Goal: Find specific page/section: Locate a particular part of the current website

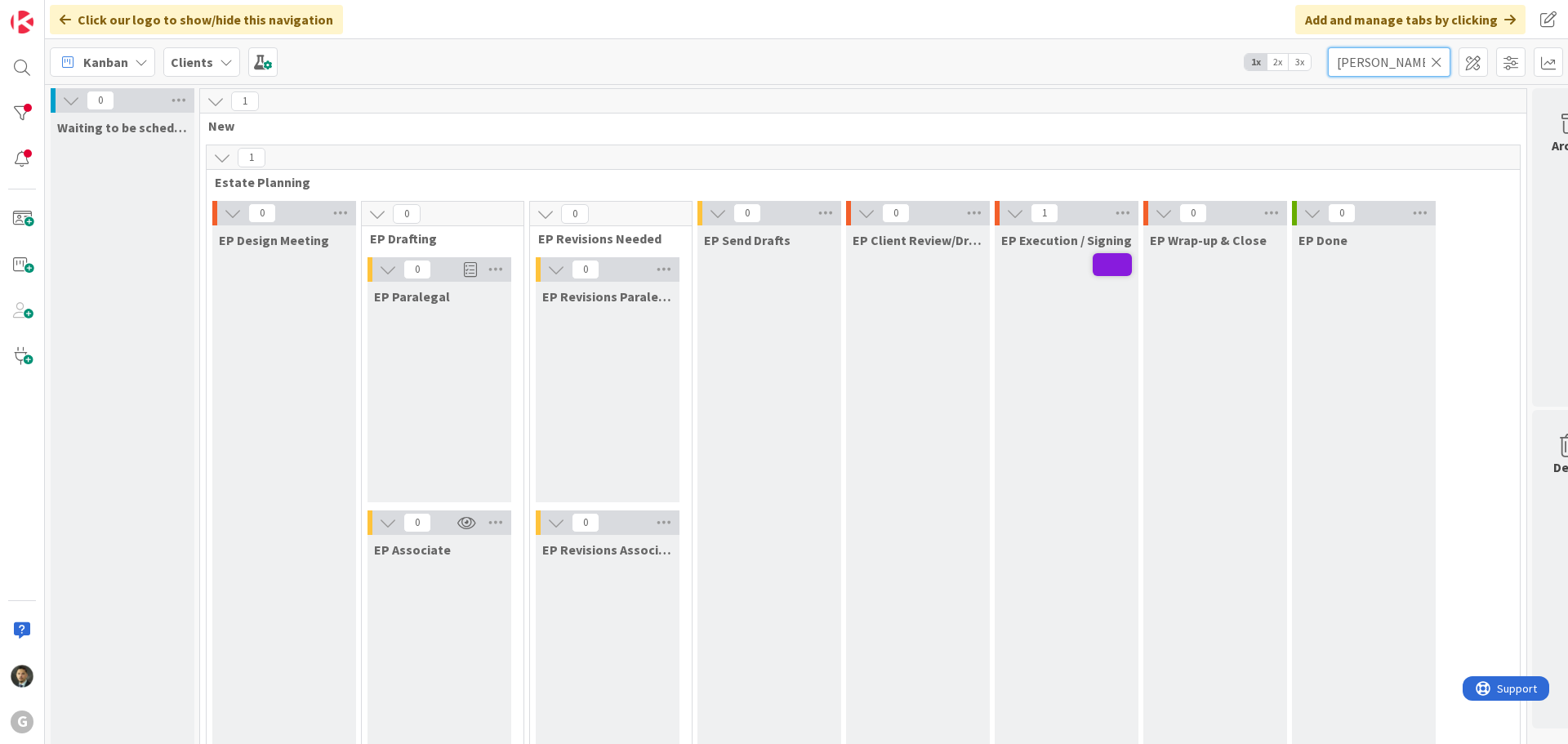
click at [1397, 59] on input "[PERSON_NAME]" at bounding box center [1389, 62] width 123 height 30
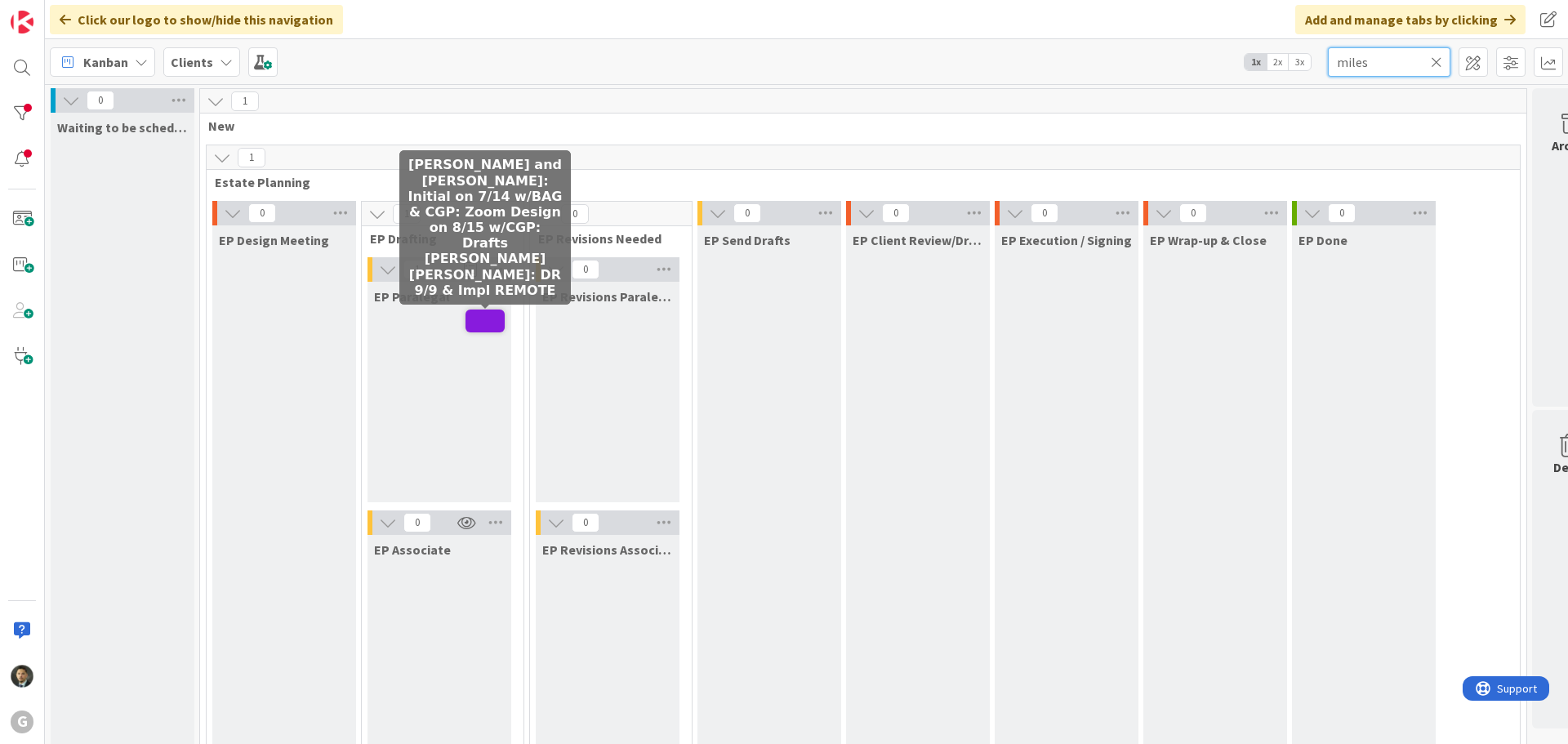
type input "miles"
click at [479, 312] on span at bounding box center [485, 321] width 39 height 23
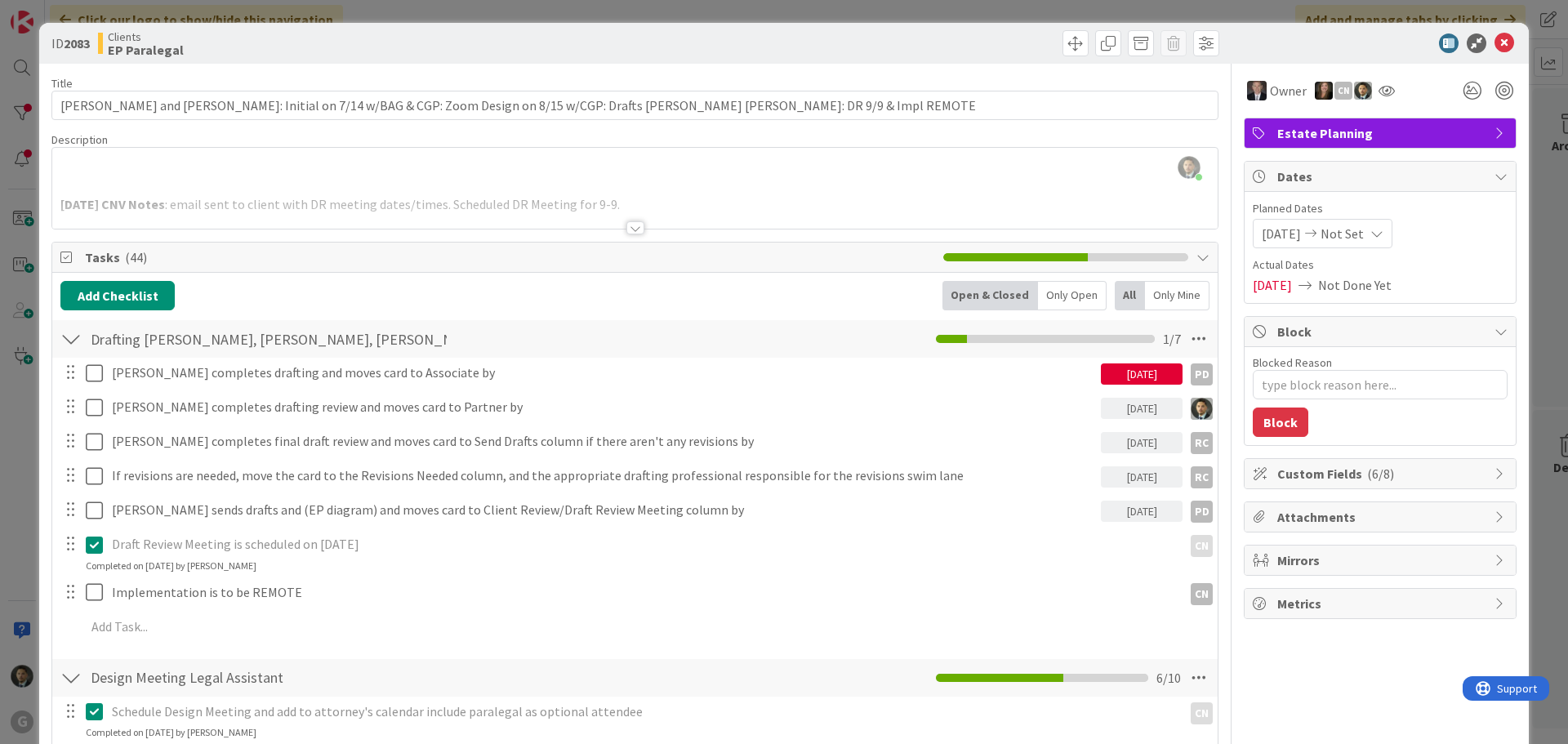
click at [629, 226] on div at bounding box center [635, 227] width 18 height 13
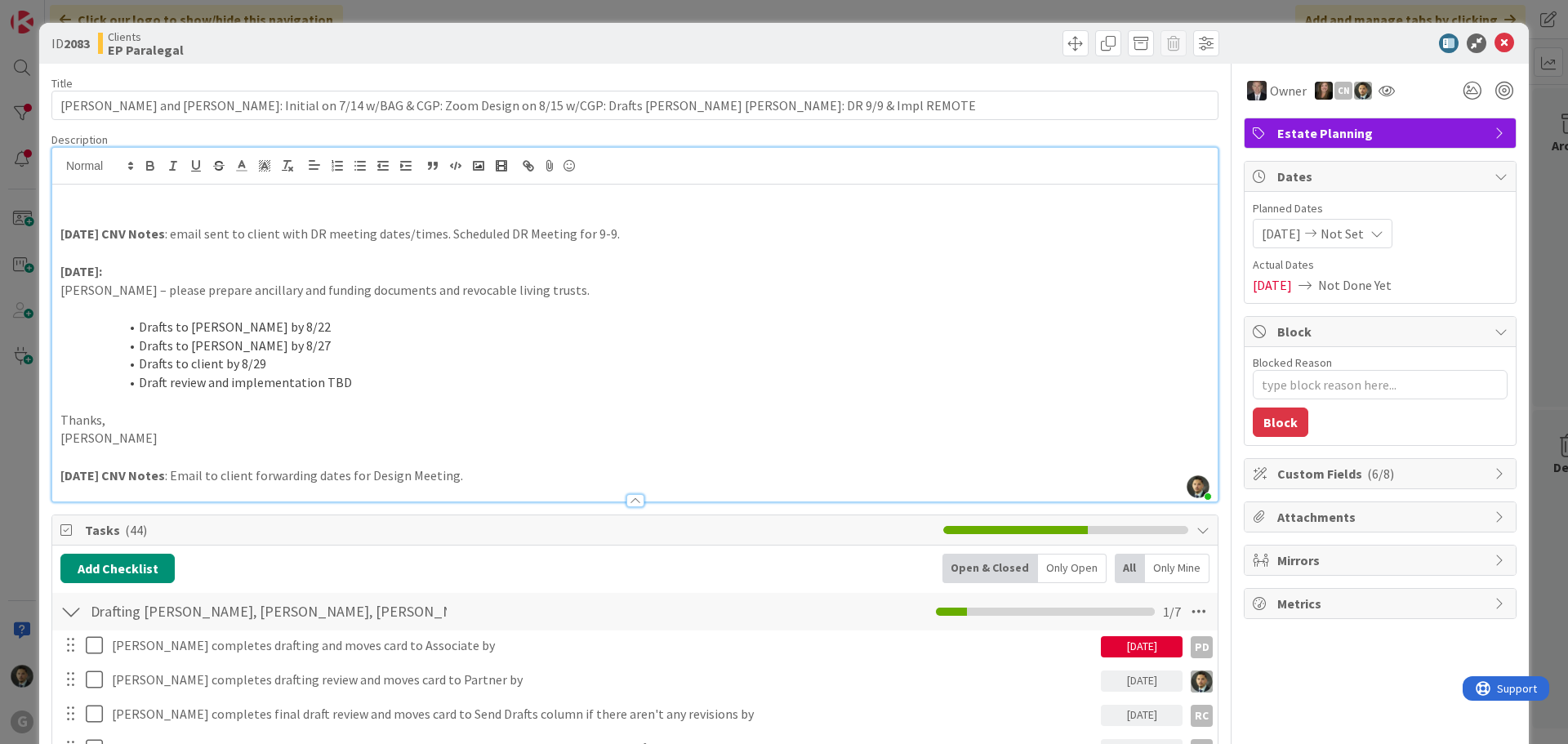
type textarea "x"
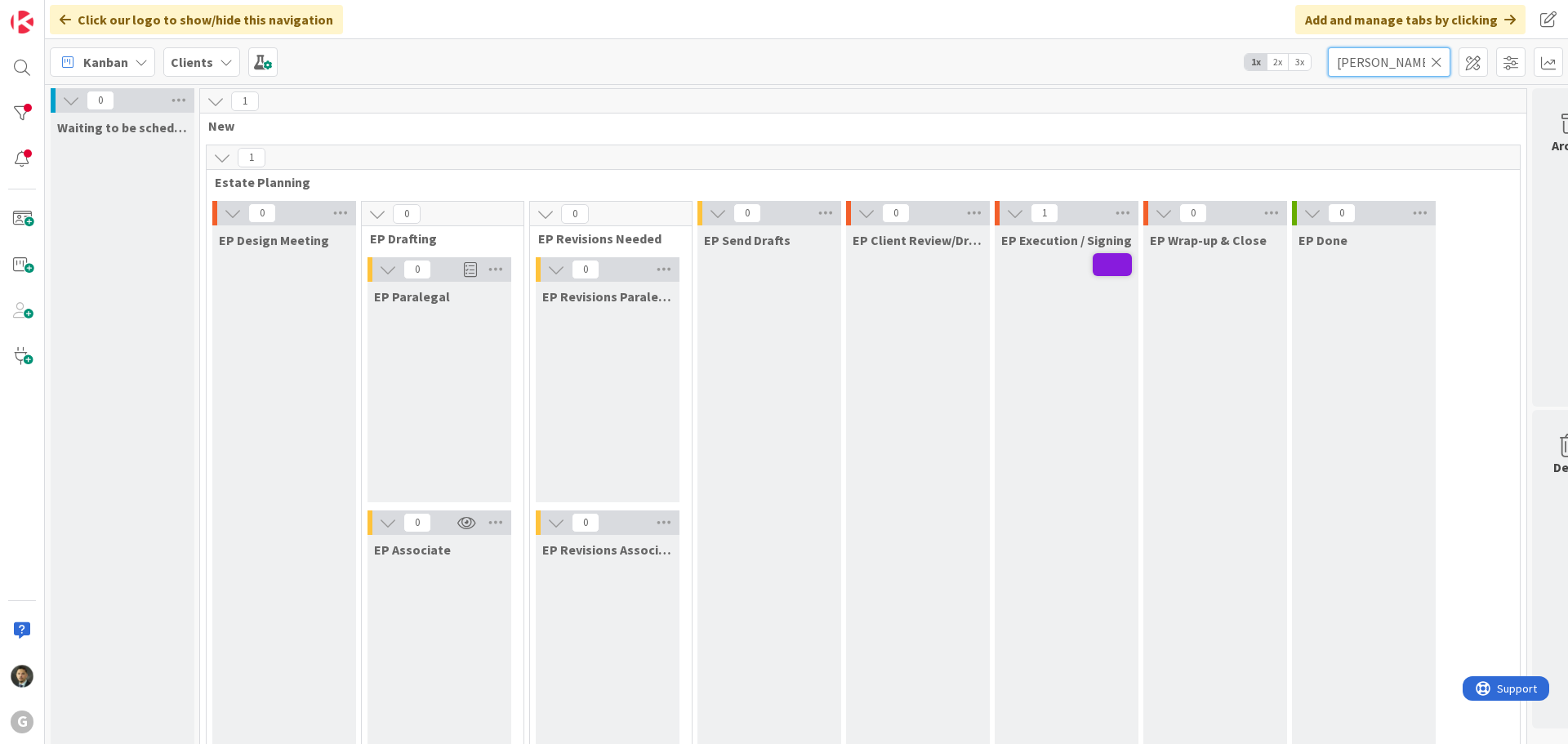
drag, startPoint x: 1399, startPoint y: 63, endPoint x: 1245, endPoint y: 64, distance: 154.0
click at [1245, 64] on div "Kanban Clients 1x 2x 3x [PERSON_NAME]" at bounding box center [806, 61] width 1523 height 45
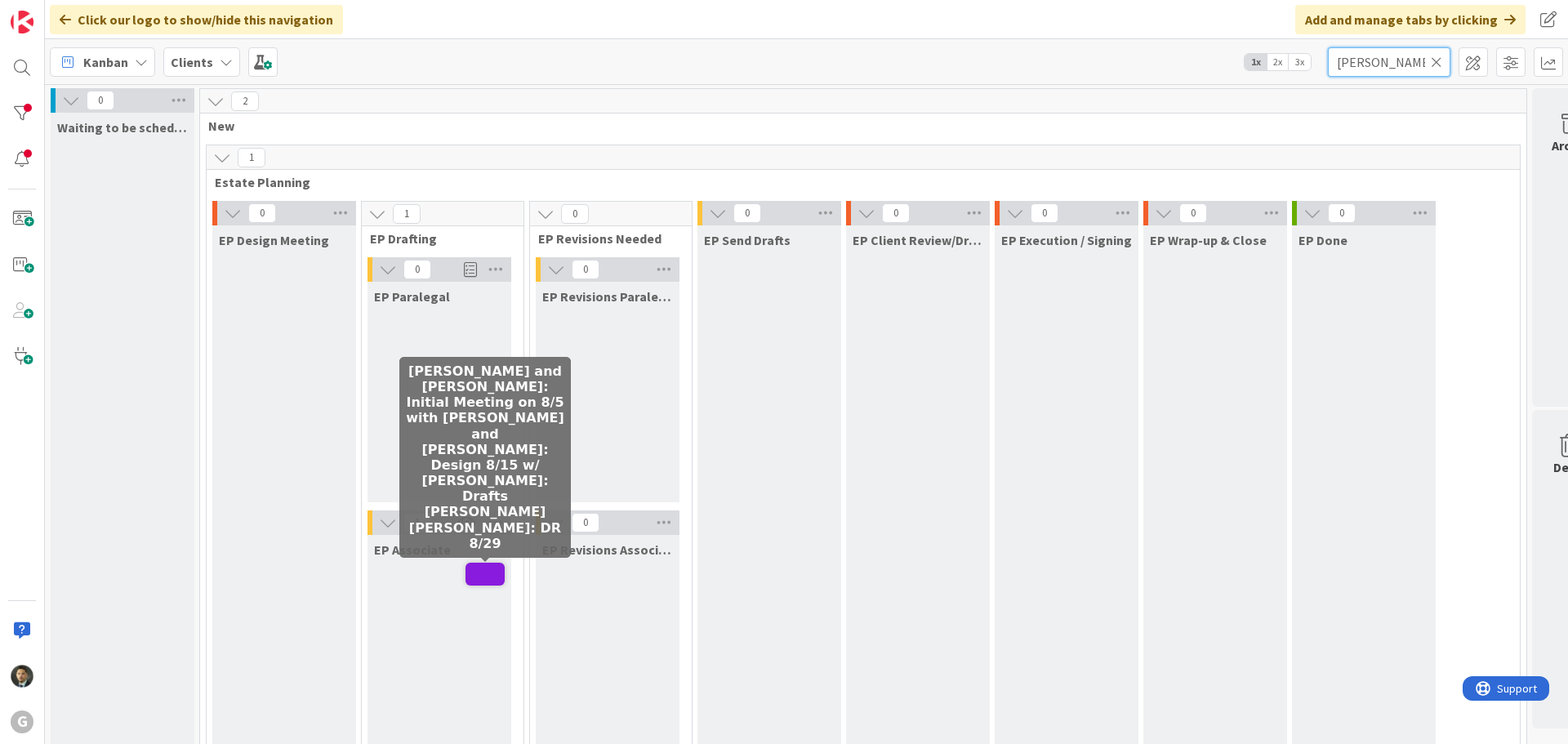
type input "[PERSON_NAME]"
click at [495, 583] on span at bounding box center [485, 574] width 39 height 23
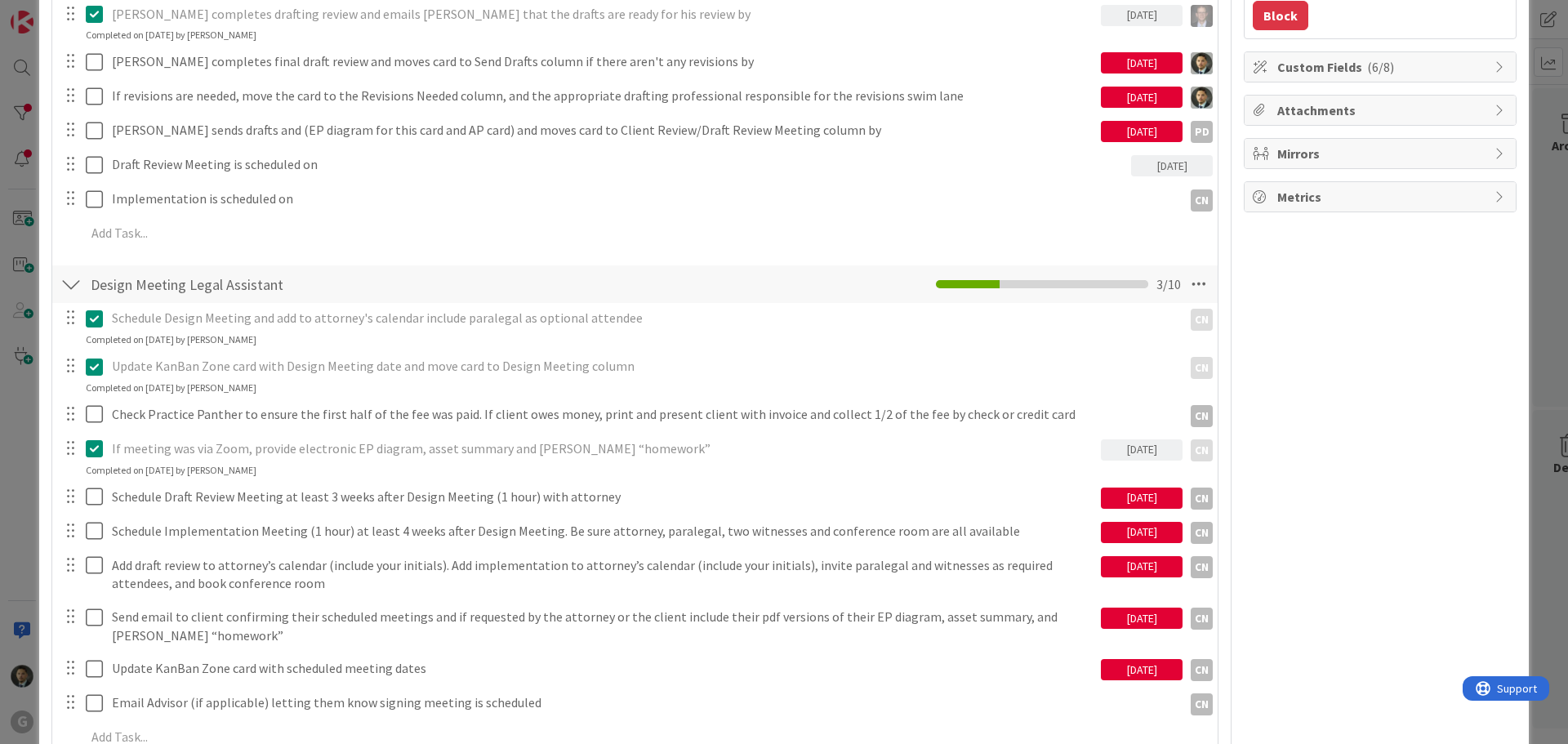
scroll to position [409, 0]
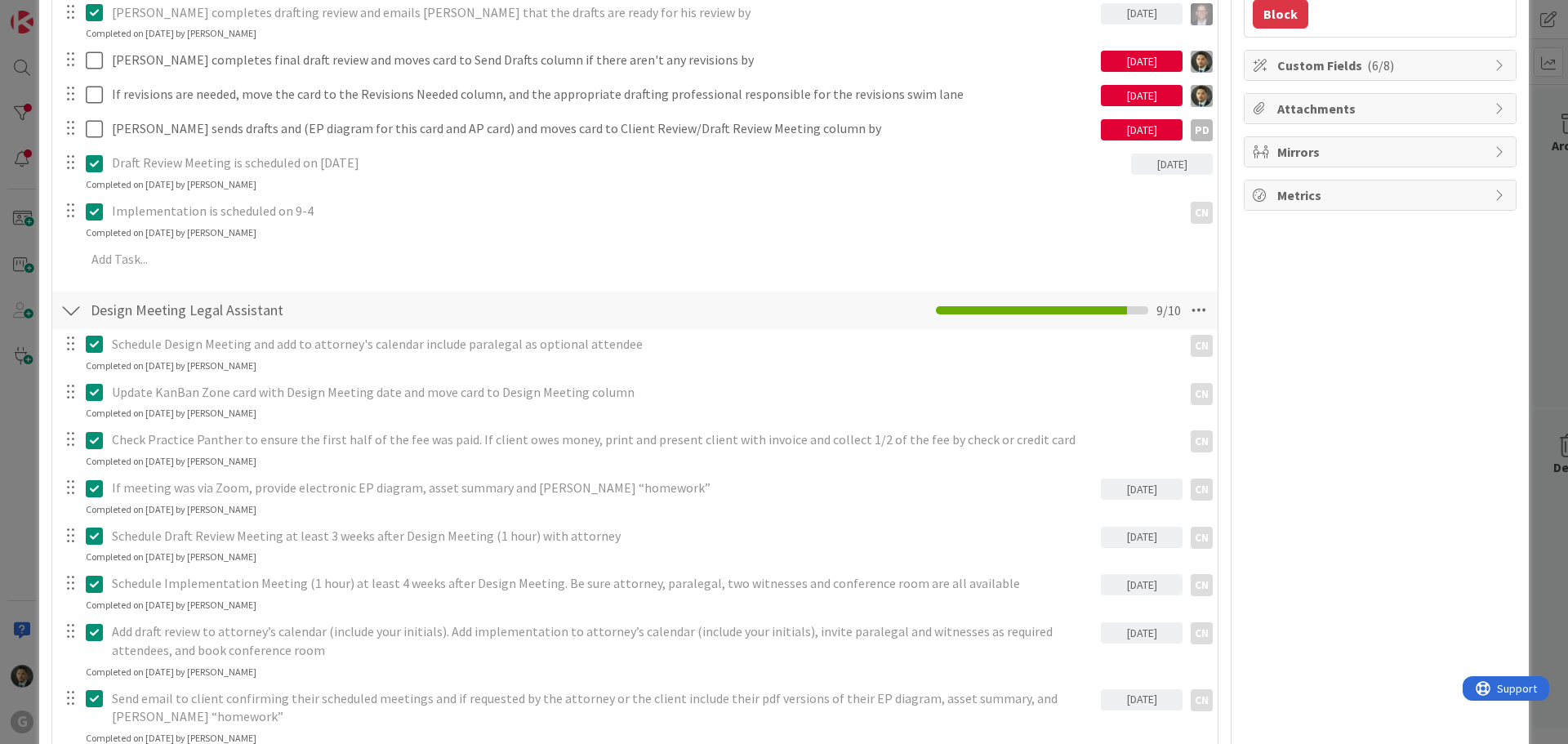
type textarea "x"
type input "[PERSON_NAME] and [PERSON_NAME]: Initial Meeting on 8/5 with [PERSON_NAME] and …"
type textarea "x"
type input "[PERSON_NAME] and [PERSON_NAME]: Initial Meeting on 8/5 with [PERSON_NAME] and …"
type textarea "x"
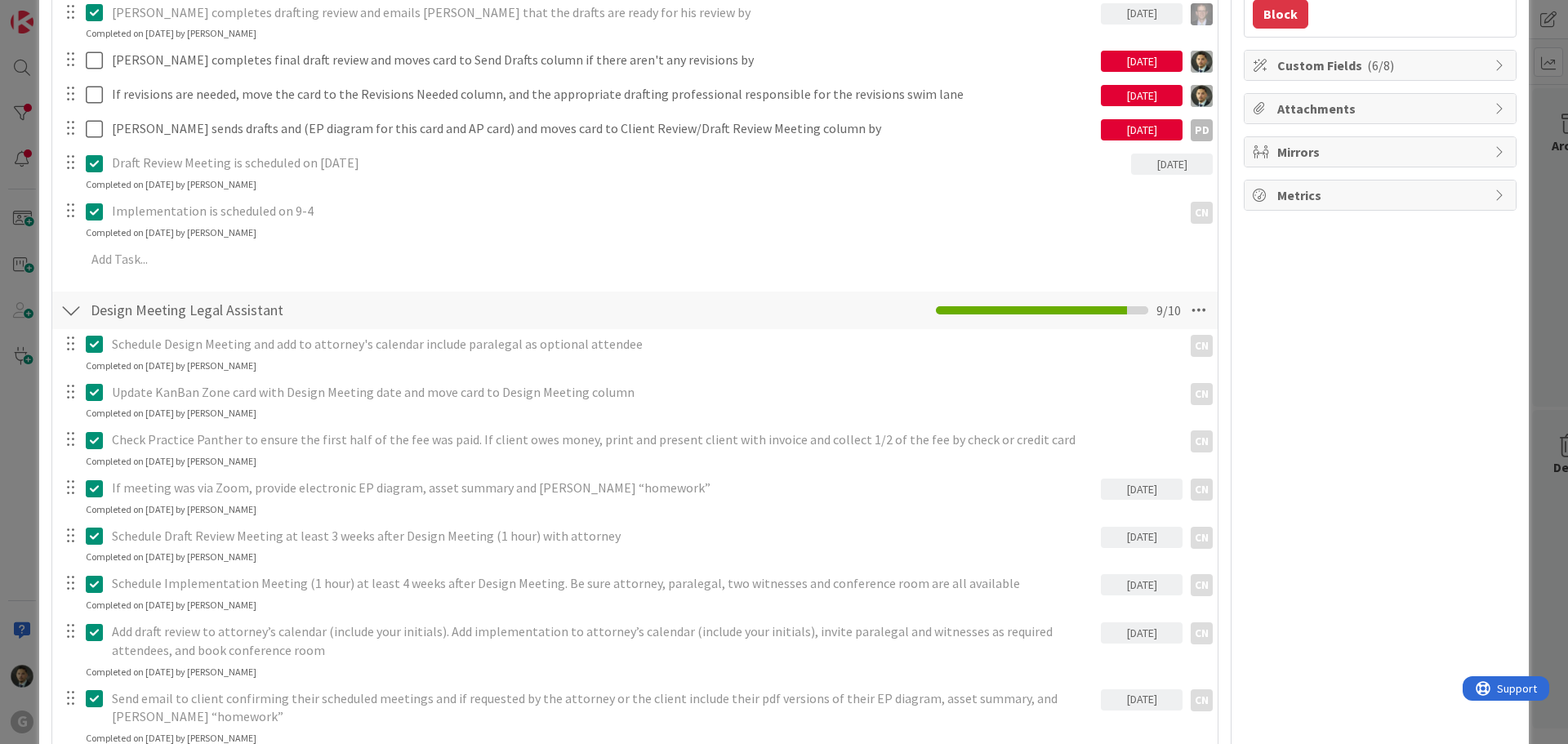
type input "[PERSON_NAME] and [PERSON_NAME]: Initial Meeting on 8/5 with [PERSON_NAME] and …"
type textarea "x"
type input "[PERSON_NAME] and [PERSON_NAME]: Initial Meeting on 8/5 with [PERSON_NAME] and …"
type textarea "x"
type input "[PERSON_NAME] and [PERSON_NAME]: Initial Meeting on 8/5 with [PERSON_NAME] and …"
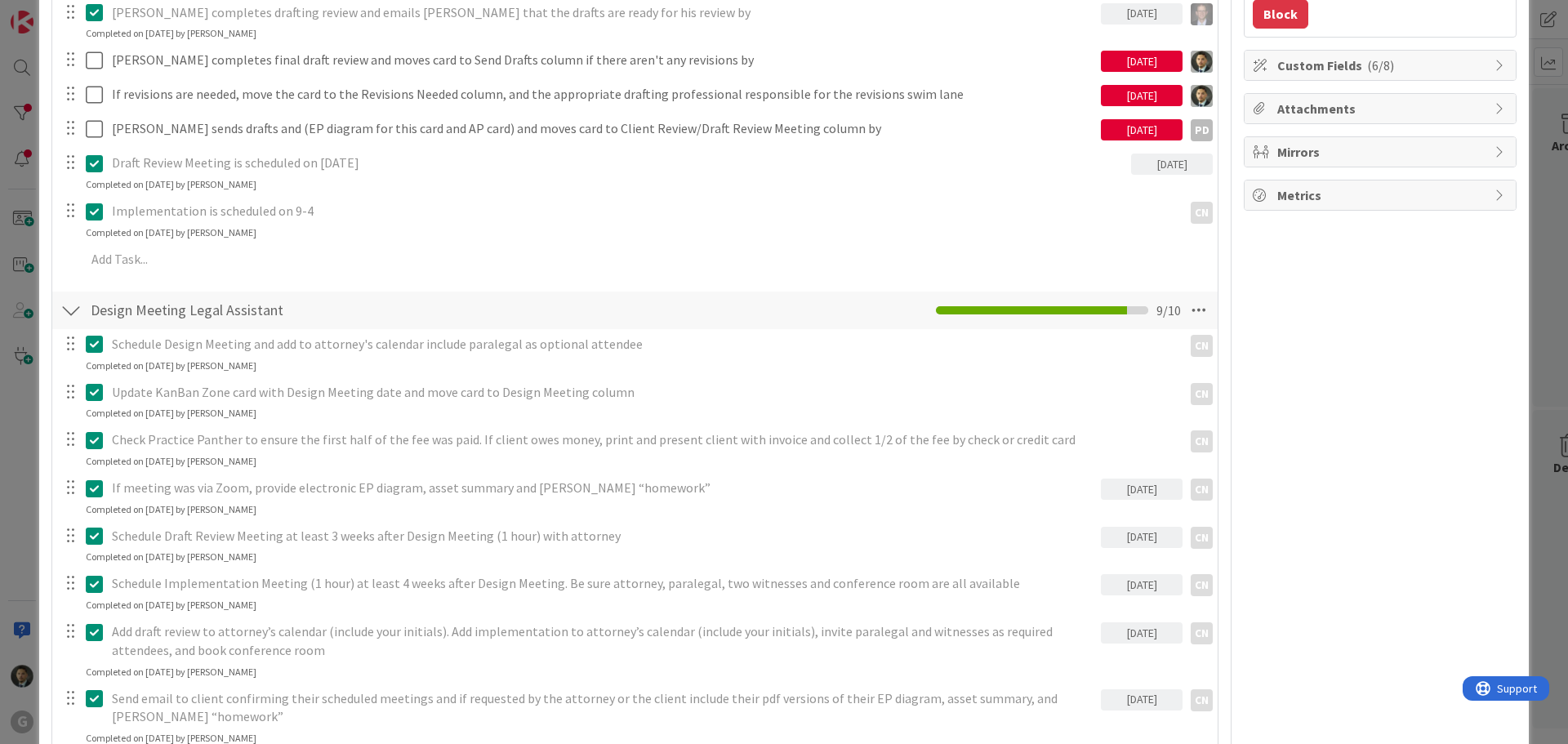
type textarea "x"
type input "[PERSON_NAME] and [PERSON_NAME]: Initial Meeting on 8/5 with [PERSON_NAME] and …"
type textarea "x"
type input "[PERSON_NAME] and [PERSON_NAME]: Initial Meeting on 8/5 with [PERSON_NAME] and …"
type textarea "x"
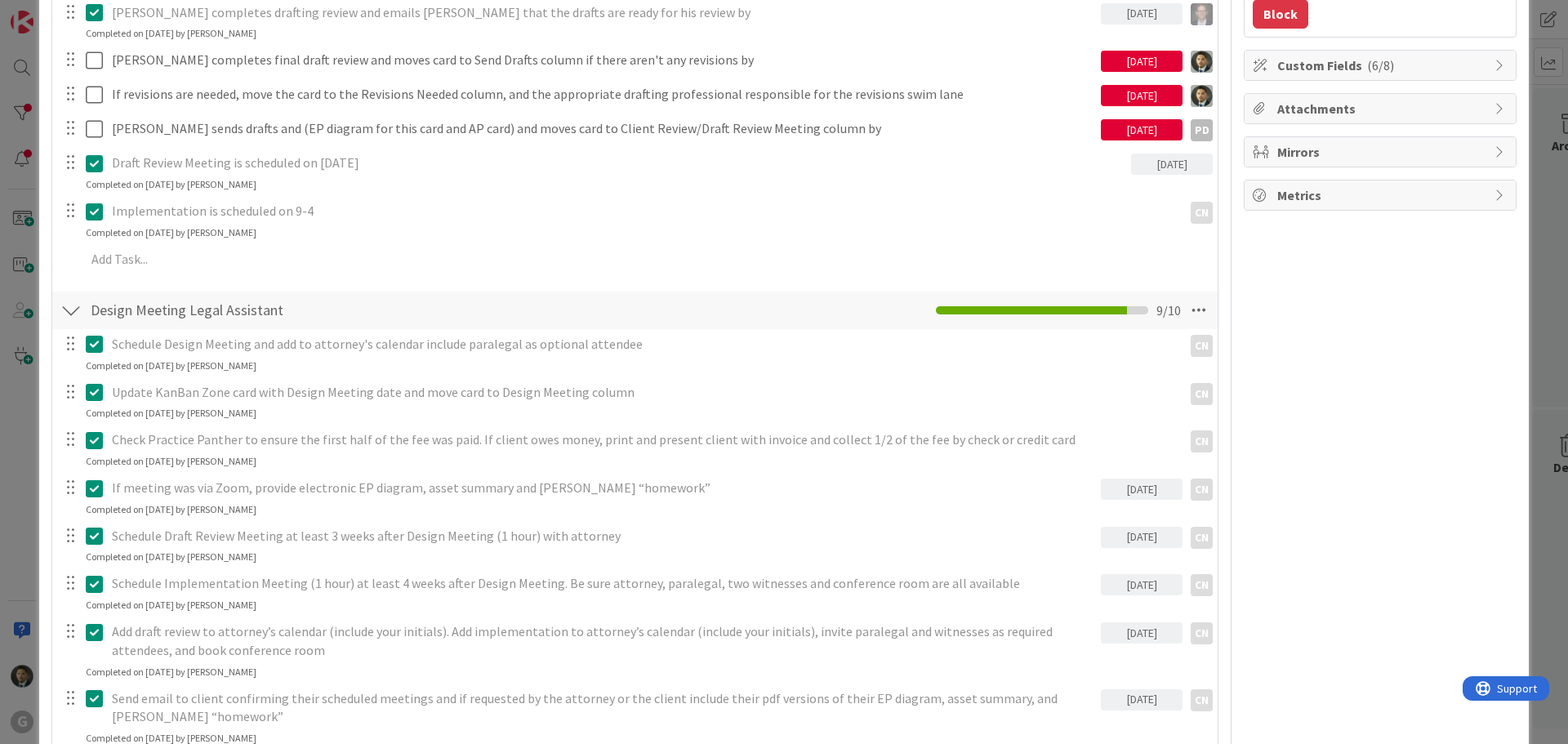
type input "[PERSON_NAME] and [PERSON_NAME]: Initial Meeting on 8/5 with [PERSON_NAME] and …"
type textarea "x"
type input "[PERSON_NAME] and [PERSON_NAME]: Initial Meeting on 8/5 with [PERSON_NAME] and …"
type textarea "x"
type input "[PERSON_NAME] and [PERSON_NAME]: Initial Meeting on 8/5 with [PERSON_NAME] and …"
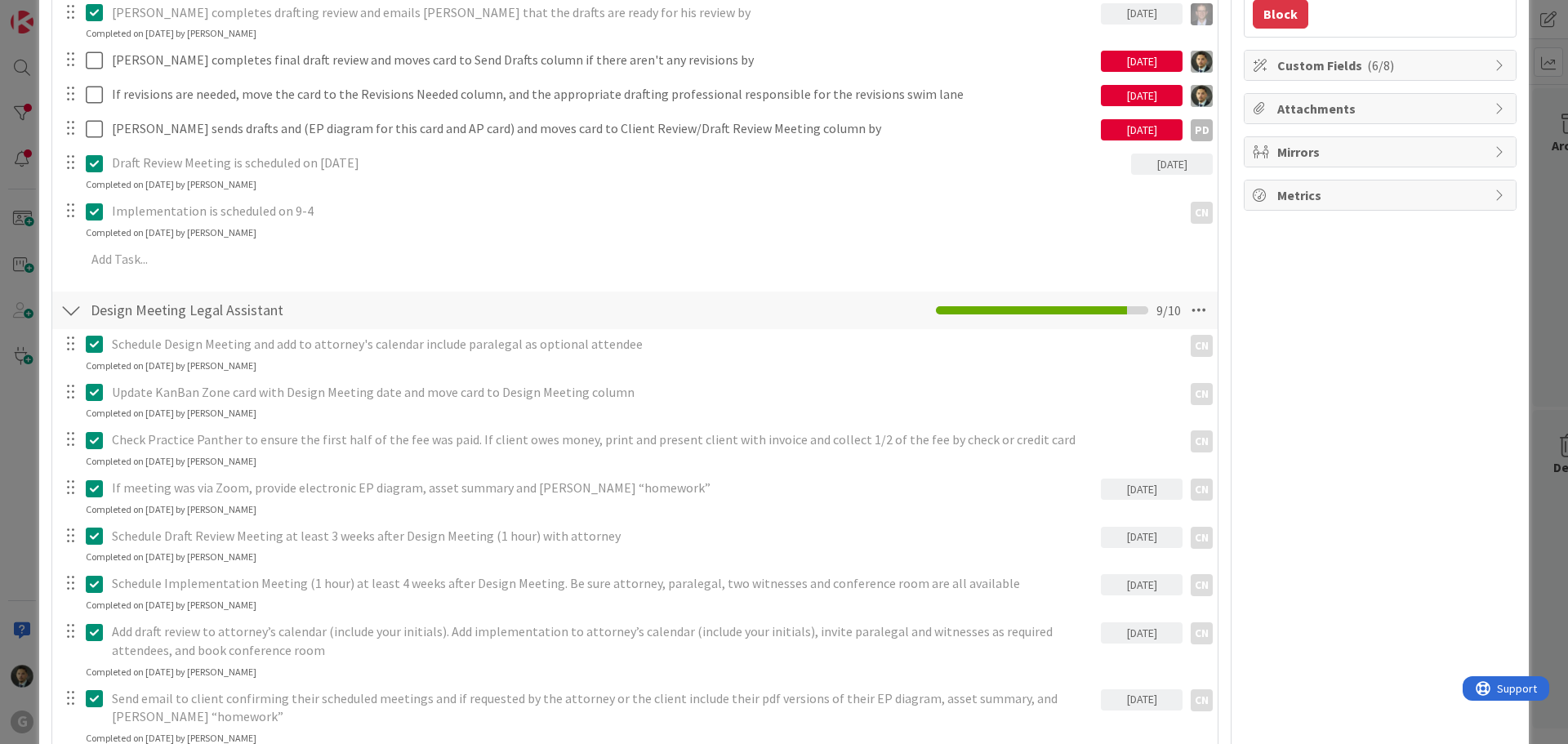
type textarea "x"
type input "[PERSON_NAME] and [PERSON_NAME]: Initial Meeting on 8/5 with [PERSON_NAME] and …"
type textarea "x"
